Goal: Information Seeking & Learning: Learn about a topic

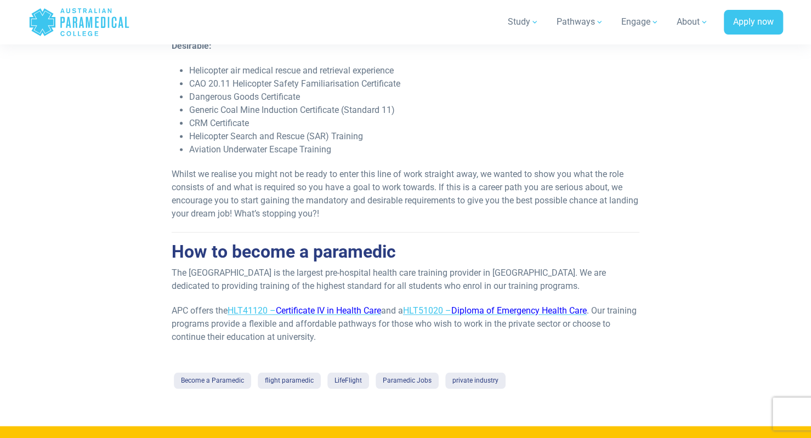
scroll to position [789, 0]
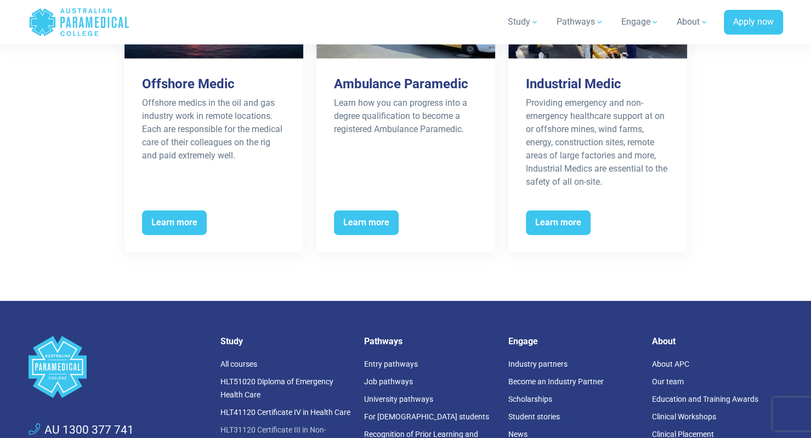
scroll to position [1822, 0]
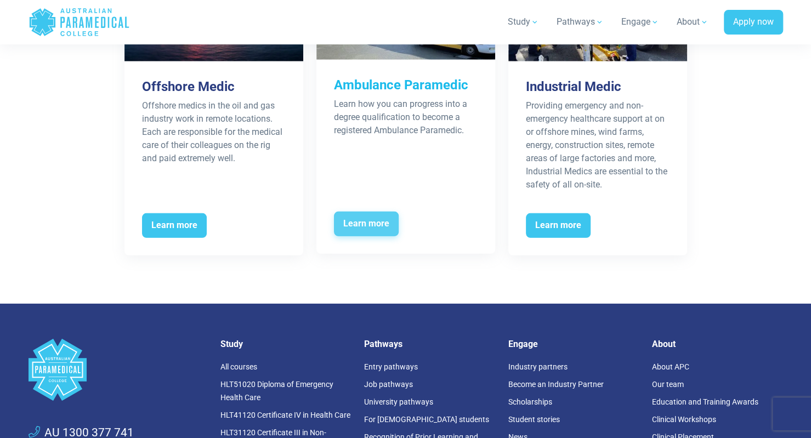
click at [347, 222] on span "Learn more" at bounding box center [366, 224] width 65 height 25
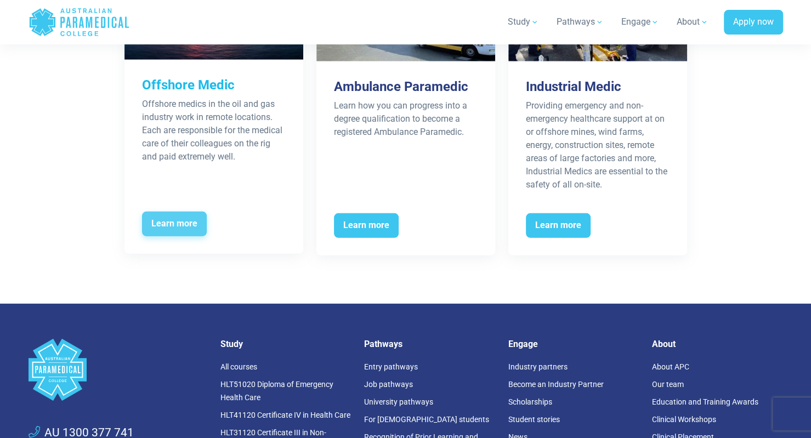
click at [199, 214] on span "Learn more" at bounding box center [174, 224] width 65 height 25
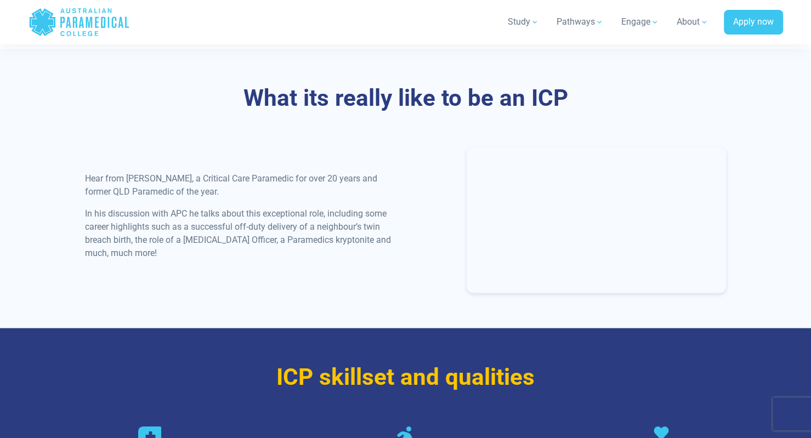
scroll to position [1116, 0]
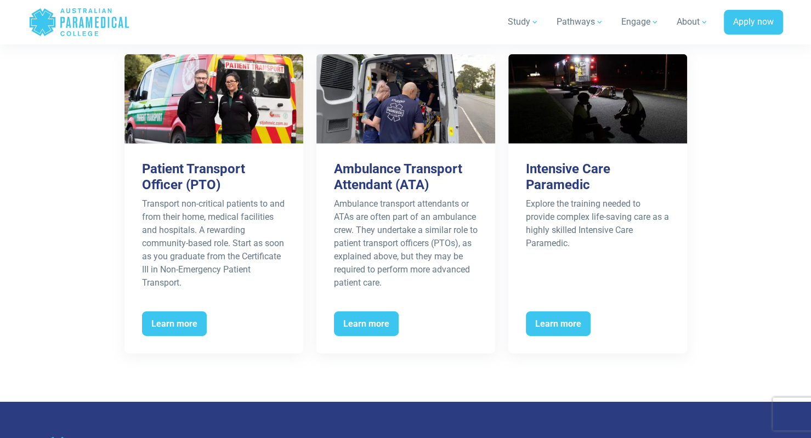
scroll to position [1850, 0]
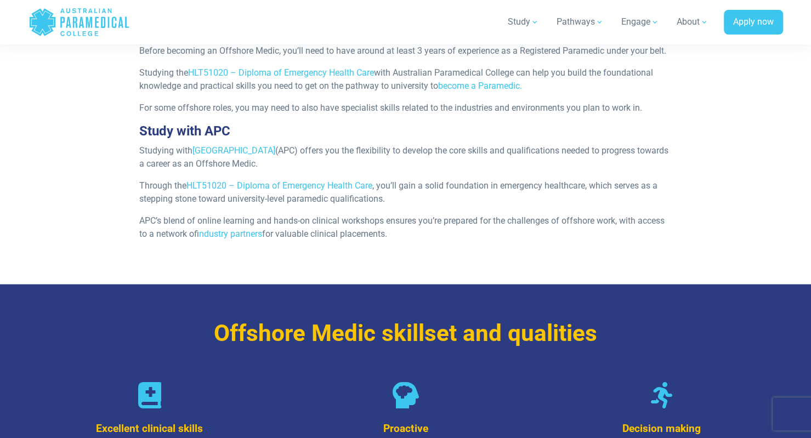
scroll to position [1073, 0]
